Goal: Task Accomplishment & Management: Use online tool/utility

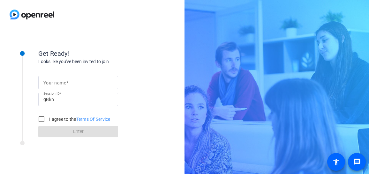
click at [86, 84] on input "Your name" at bounding box center [77, 83] width 69 height 8
type input "[PERSON_NAME]"
click at [43, 119] on input "I agree to the Terms Of Service" at bounding box center [41, 119] width 13 height 13
checkbox input "true"
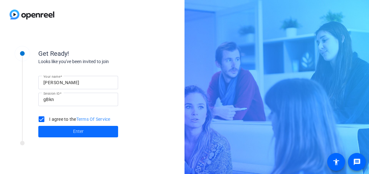
click at [79, 133] on span "Enter" at bounding box center [78, 131] width 11 height 7
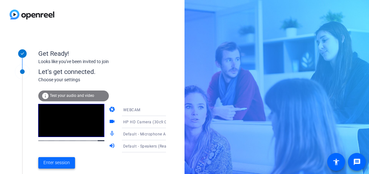
click at [60, 163] on span "Enter session" at bounding box center [56, 162] width 26 height 7
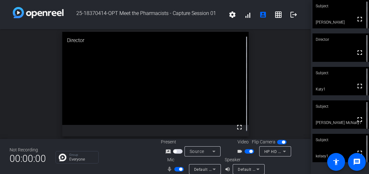
click at [178, 169] on span "button" at bounding box center [179, 169] width 10 height 4
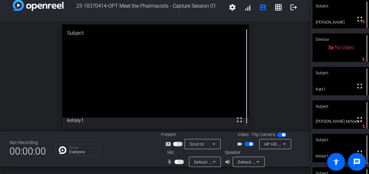
click at [177, 162] on span "button" at bounding box center [179, 162] width 10 height 4
click at [178, 162] on span "button" at bounding box center [179, 162] width 10 height 4
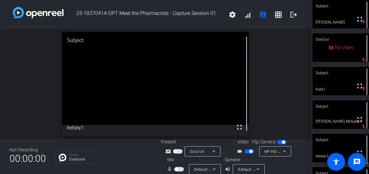
click at [247, 152] on span "button" at bounding box center [249, 151] width 10 height 4
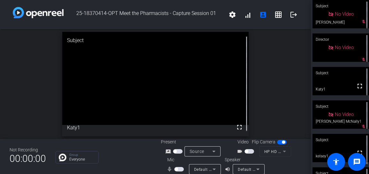
click at [246, 151] on span "button" at bounding box center [249, 151] width 10 height 4
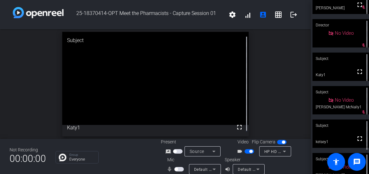
scroll to position [27, 0]
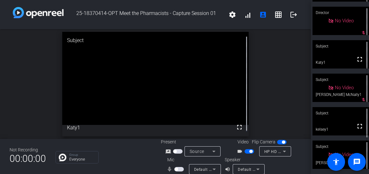
click at [179, 168] on span "button" at bounding box center [179, 169] width 10 height 4
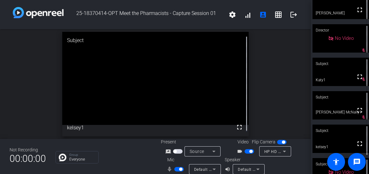
scroll to position [0, 0]
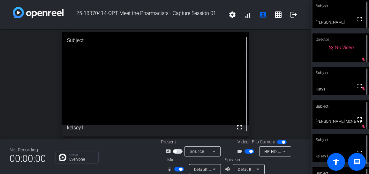
click at [179, 169] on span "button" at bounding box center [180, 169] width 3 height 3
click at [178, 169] on span "button" at bounding box center [179, 169] width 10 height 4
